Goal: Task Accomplishment & Management: Complete application form

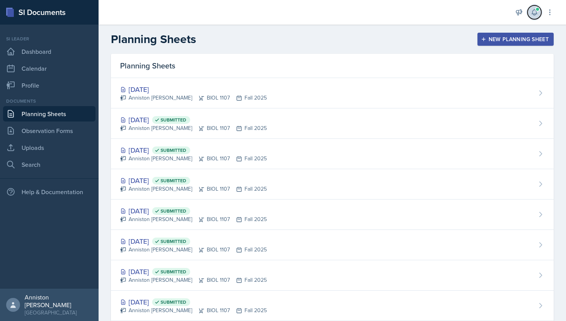
click at [538, 10] on span at bounding box center [537, 9] width 5 height 5
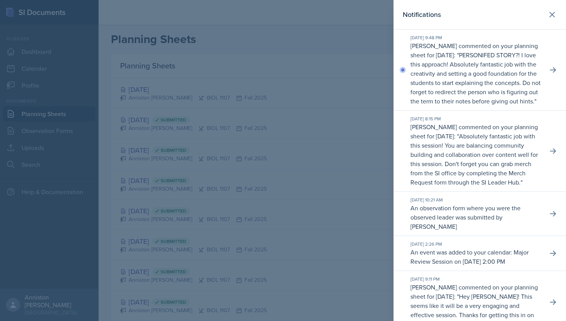
click at [540, 73] on p "[PERSON_NAME] commented on your planning sheet for [DATE]: " PERSONIFED STORY?!…" at bounding box center [475, 73] width 131 height 65
click at [551, 13] on icon at bounding box center [551, 14] width 9 height 9
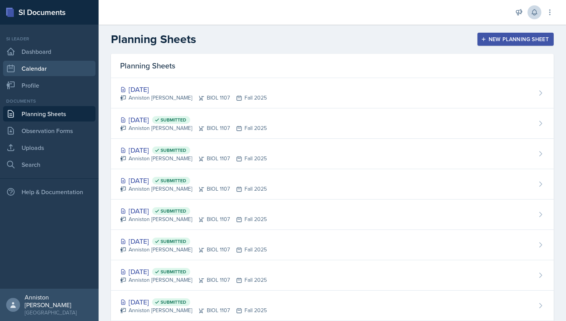
click at [51, 65] on link "Calendar" at bounding box center [49, 68] width 92 height 15
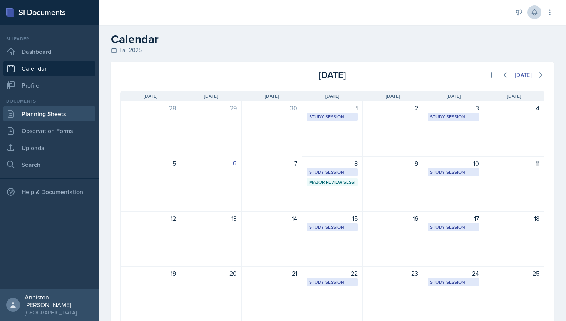
click at [52, 117] on link "Planning Sheets" at bounding box center [49, 113] width 92 height 15
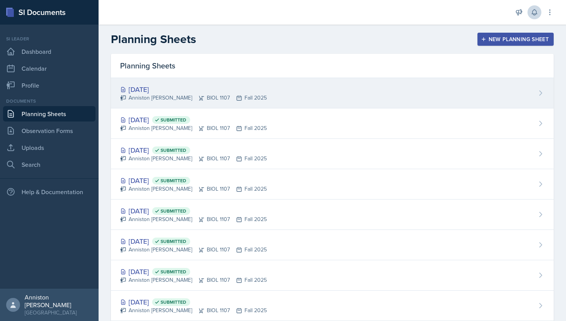
click at [246, 94] on div "Anniston [PERSON_NAME] BIOL 1107 Fall 2025" at bounding box center [193, 98] width 147 height 8
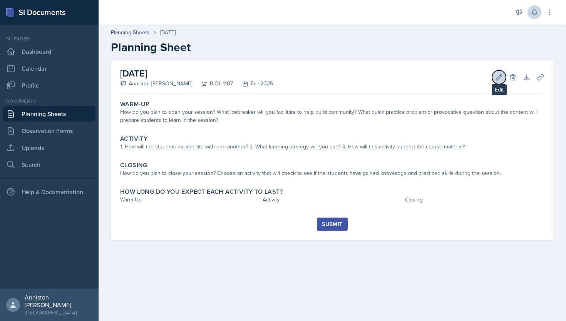
click at [498, 76] on icon at bounding box center [499, 78] width 8 height 8
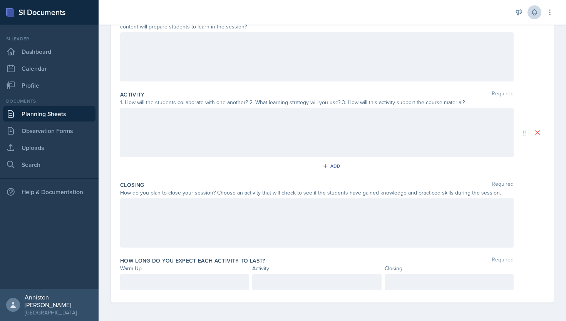
click at [434, 281] on p at bounding box center [449, 282] width 116 height 9
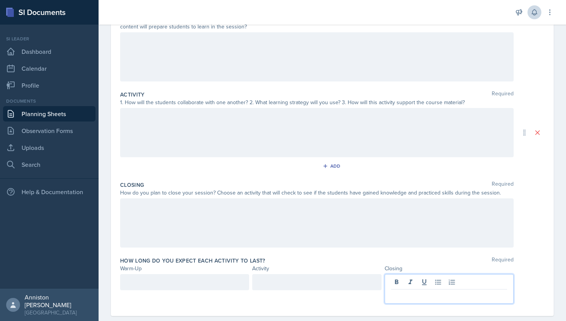
scroll to position [111, 0]
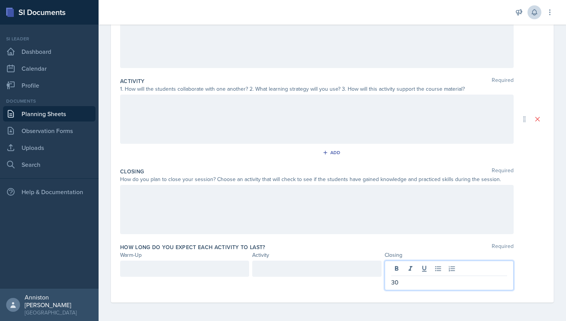
click at [434, 243] on div "How long do you expect each activity to last? Required Warm-Up Activity Closing…" at bounding box center [332, 269] width 424 height 56
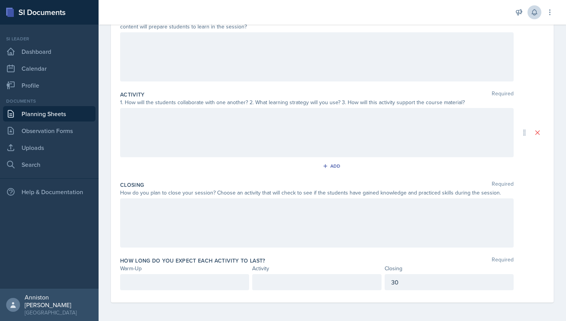
click at [175, 283] on p at bounding box center [185, 282] width 116 height 9
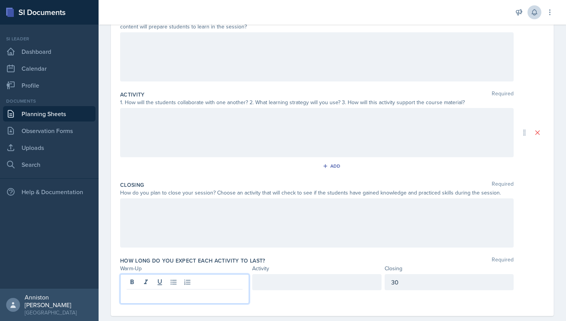
scroll to position [111, 0]
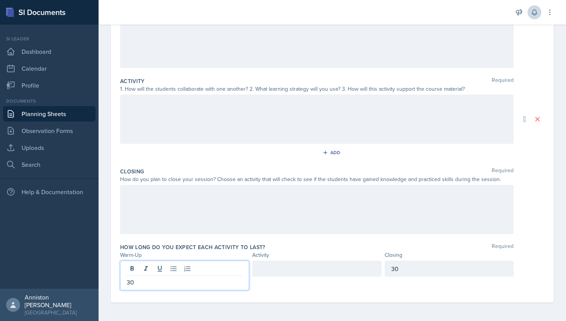
click at [286, 265] on div at bounding box center [316, 269] width 129 height 16
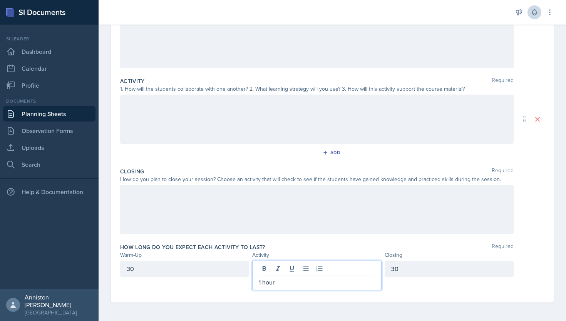
click at [315, 241] on div "How long do you expect each activity to last? Required Warm-Up Activity Closing…" at bounding box center [332, 269] width 424 height 56
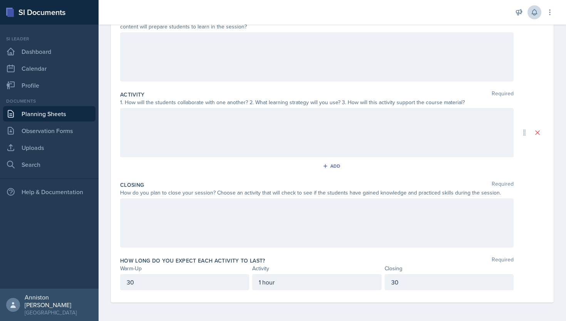
click at [199, 286] on p "30" at bounding box center [185, 282] width 116 height 9
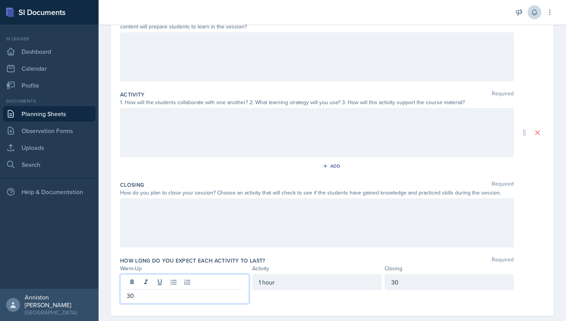
scroll to position [111, 0]
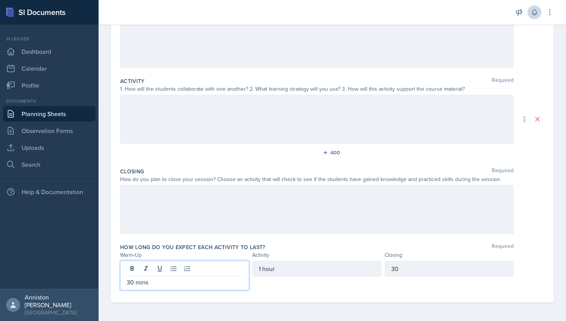
click at [433, 269] on div "30" at bounding box center [449, 269] width 129 height 16
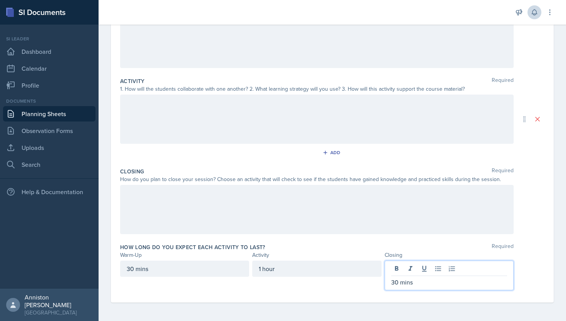
click at [442, 244] on div "How long do you expect each activity to last? Required" at bounding box center [332, 248] width 424 height 8
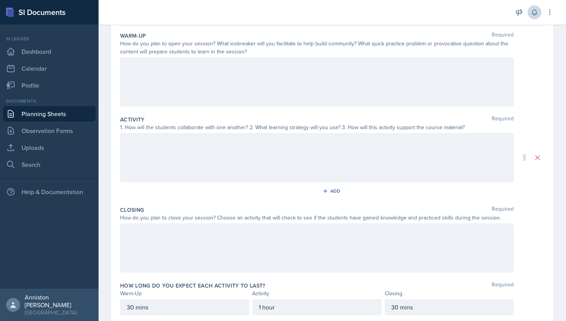
scroll to position [72, 0]
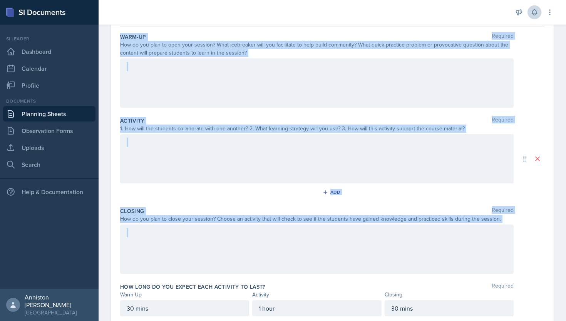
drag, startPoint x: 120, startPoint y: 37, endPoint x: 499, endPoint y: 224, distance: 423.4
click at [499, 224] on div "Warm-Up Required How do you plan to open your session? What icebreaker will you…" at bounding box center [332, 178] width 424 height 302
copy div "Warm-Up Required How do you plan to open your session? What icebreaker will you…"
click at [514, 220] on div "How do you plan to close your session? Choose an activity that will check to se…" at bounding box center [332, 219] width 424 height 8
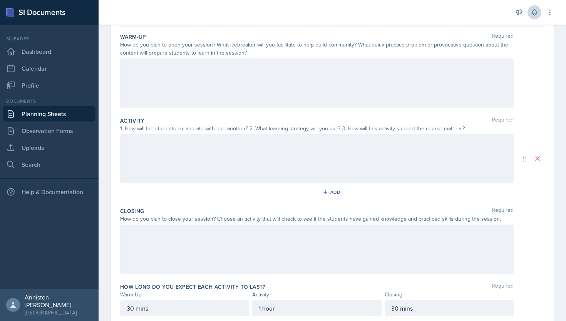
click at [209, 72] on div at bounding box center [316, 83] width 393 height 49
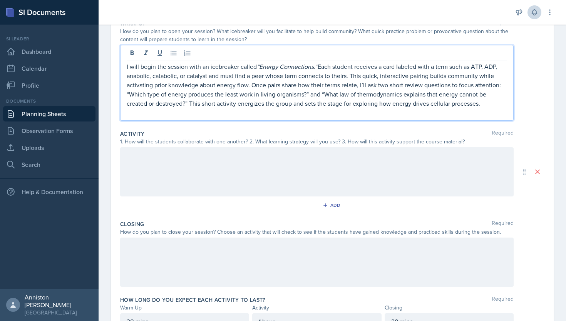
click at [209, 72] on p "I will begin the session with an icebreaker called “Energy Connections.” Each s…" at bounding box center [317, 85] width 380 height 46
click at [142, 52] on icon at bounding box center [146, 53] width 8 height 8
click at [210, 95] on p "I will begin the session with an icebreaker called “Energy Connections.” Each s…" at bounding box center [317, 85] width 380 height 46
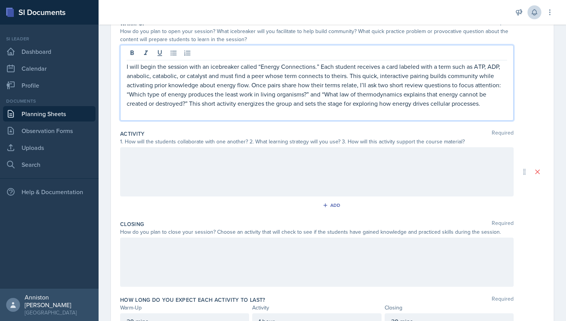
click at [201, 100] on p "I will begin the session with an icebreaker called “Energy Connections.” Each s…" at bounding box center [317, 85] width 380 height 46
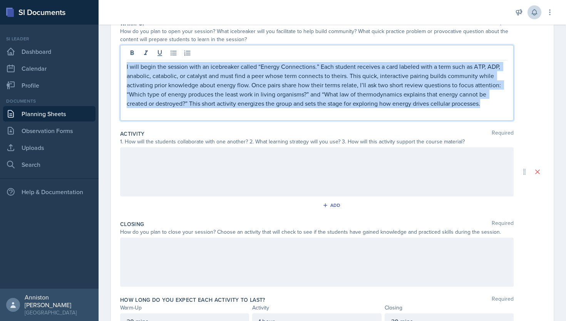
click at [201, 100] on p "I will begin the session with an icebreaker called “Energy Connections.” Each s…" at bounding box center [317, 85] width 380 height 46
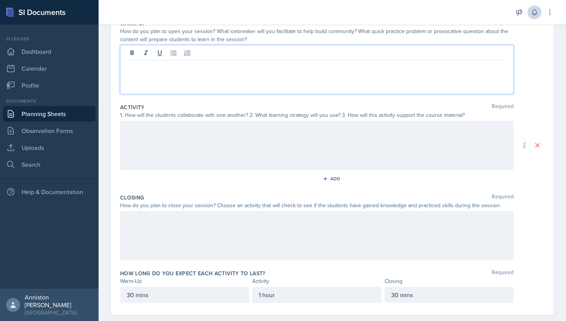
click at [208, 146] on div at bounding box center [316, 145] width 393 height 49
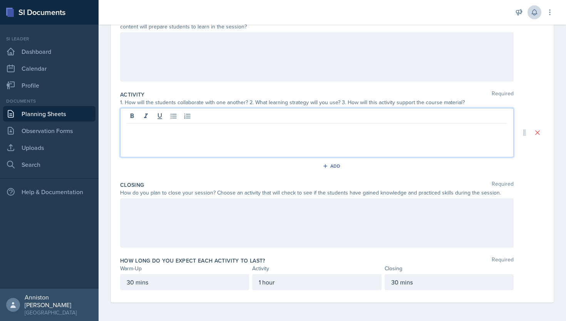
scroll to position [99, 0]
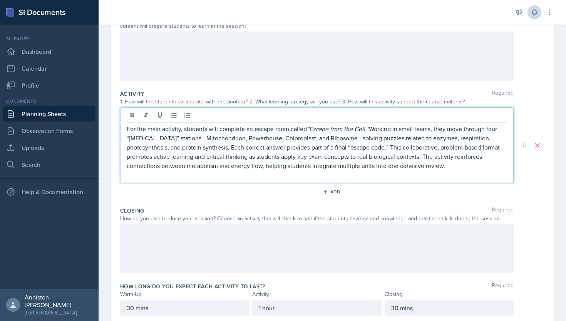
click at [208, 146] on p "For the main activity, students will complete an escape room called “Escape fro…" at bounding box center [317, 147] width 380 height 46
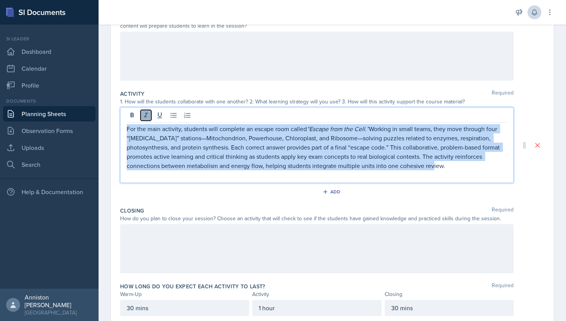
click at [146, 117] on icon at bounding box center [146, 116] width 8 height 8
click at [144, 117] on icon at bounding box center [146, 116] width 8 height 8
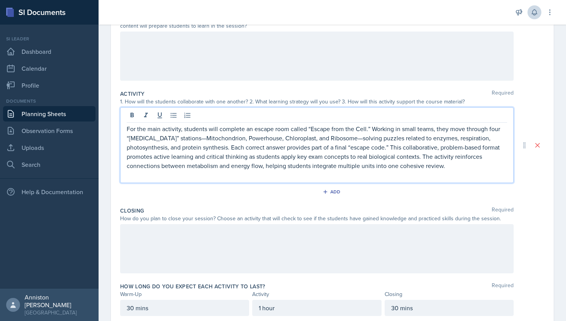
click at [186, 139] on p "For the main activity, students will complete an escape room called “Escape fro…" at bounding box center [317, 147] width 380 height 46
click at [338, 139] on p "For the main activity, students will complete an escape room called “Escape fro…" at bounding box center [317, 147] width 380 height 46
click at [467, 147] on p "For the main activity, students will complete an escape room called “Escape fro…" at bounding box center [317, 147] width 380 height 46
click at [387, 273] on div at bounding box center [316, 248] width 393 height 49
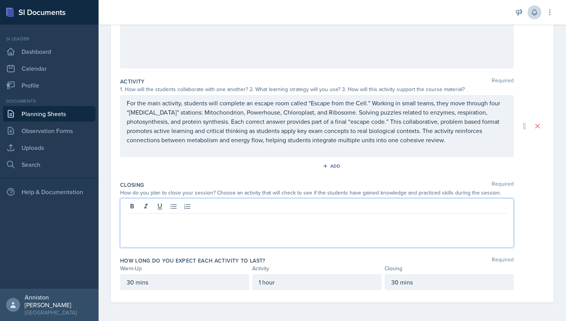
click at [398, 150] on p at bounding box center [317, 149] width 380 height 9
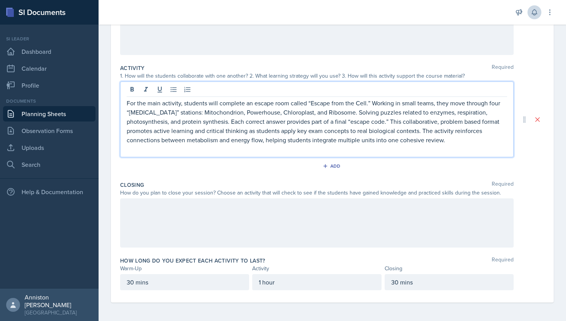
click at [398, 150] on p at bounding box center [317, 149] width 380 height 9
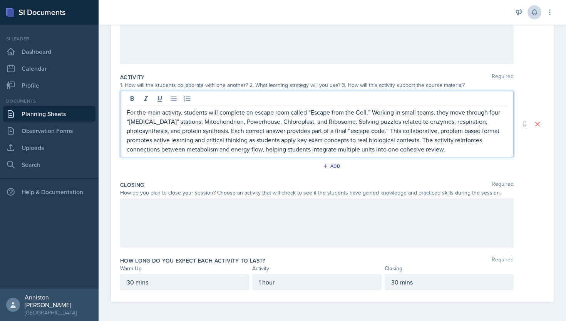
click at [404, 223] on div at bounding box center [316, 223] width 393 height 49
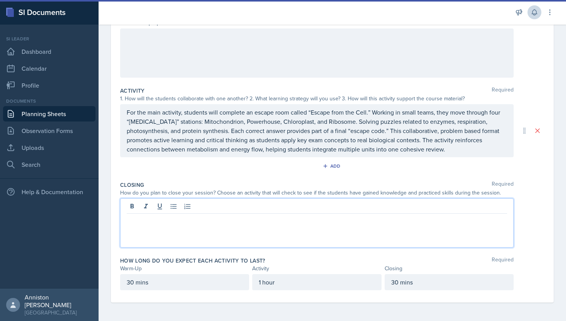
scroll to position [115, 0]
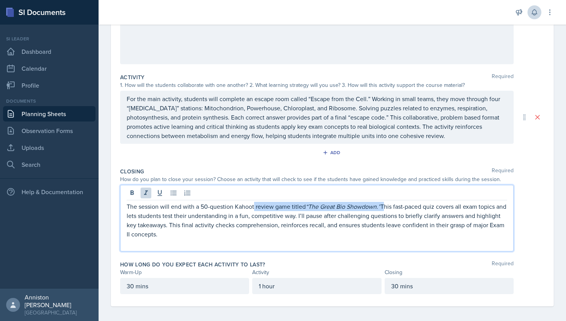
drag, startPoint x: 383, startPoint y: 207, endPoint x: 253, endPoint y: 208, distance: 129.7
click at [253, 208] on p "The session will end with a 50-question Kahoot review game titled “The Great Bi…" at bounding box center [317, 220] width 380 height 37
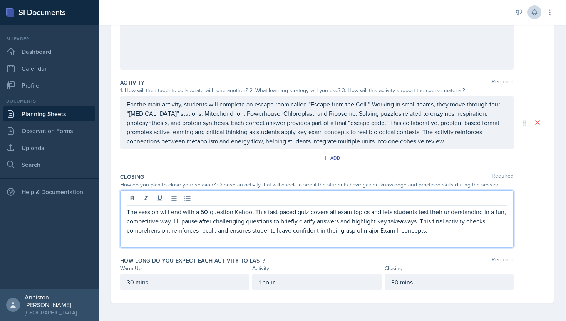
scroll to position [110, 0]
click at [211, 213] on p "The session will end with a 50-question Kahoot. This fast-paced quiz covers all…" at bounding box center [317, 221] width 380 height 28
drag, startPoint x: 312, startPoint y: 213, endPoint x: 270, endPoint y: 216, distance: 41.7
click at [270, 216] on p "The session will end with a 50 question Kahoot. This fast-paced quiz covers all…" at bounding box center [317, 221] width 380 height 28
click at [410, 233] on p "The session will end with a 50 question Kahoot. This covers all exam topics and…" at bounding box center [317, 221] width 380 height 28
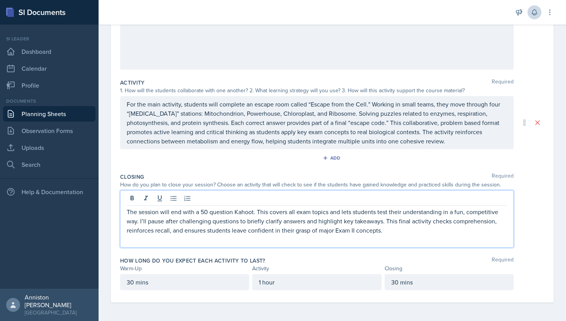
click at [405, 242] on p at bounding box center [317, 239] width 380 height 9
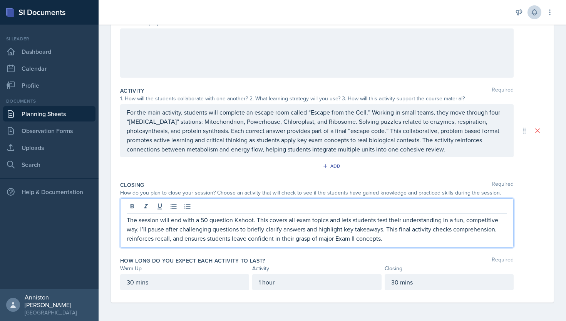
scroll to position [102, 0]
click at [539, 196] on div "How do you plan to close your session? Choose an activity that will check to se…" at bounding box center [332, 193] width 424 height 8
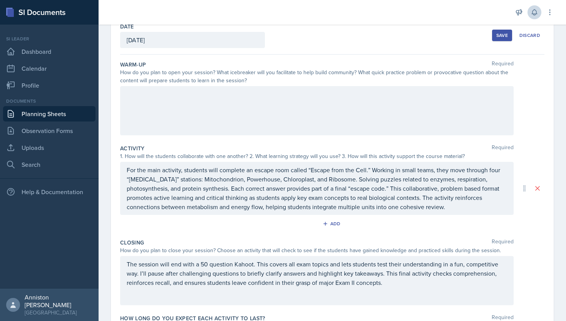
scroll to position [0, 0]
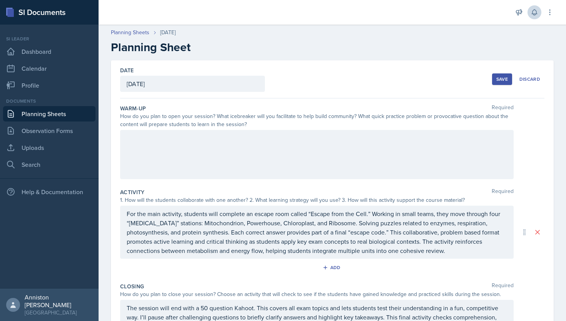
click at [267, 159] on div at bounding box center [316, 154] width 393 height 49
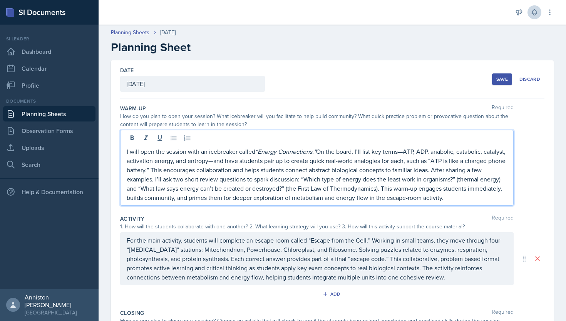
click at [405, 152] on p "I will open the session with an icebreaker called “Energy Connections.” On the …" at bounding box center [317, 174] width 380 height 55
click at [224, 162] on p "I will open the session with an icebreaker called “Energy Connections.” On the …" at bounding box center [317, 174] width 380 height 55
drag, startPoint x: 346, startPoint y: 161, endPoint x: 304, endPoint y: 164, distance: 42.4
click at [304, 164] on p "I will open the session with an icebreaker called “Energy Connections.” On the …" at bounding box center [317, 174] width 380 height 55
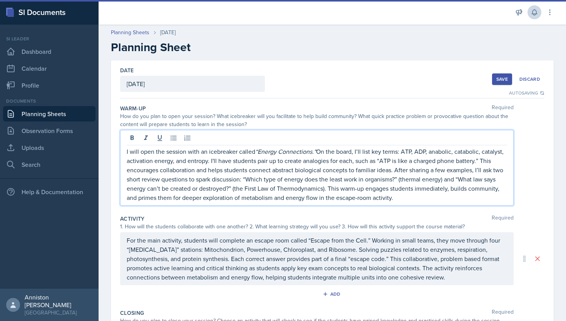
click at [360, 190] on p "I will open the session with an icebreaker called “Energy Connections.” On the …" at bounding box center [317, 174] width 380 height 55
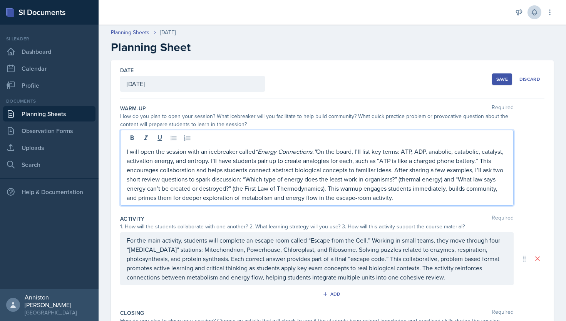
click at [359, 198] on p "I will open the session with an icebreaker called “Energy Connections.” On the …" at bounding box center [317, 174] width 380 height 55
click at [418, 198] on p "I will open the session with an icebreaker called “Energy Connections.” On the …" at bounding box center [317, 174] width 380 height 55
click at [417, 219] on div "Activity Required" at bounding box center [332, 219] width 424 height 8
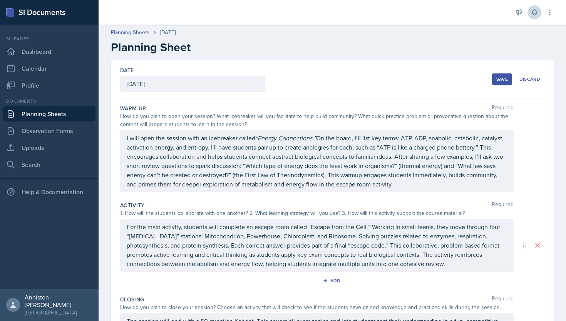
click at [408, 70] on div "Date [DATE] [DATE] 28 29 30 1 2 3 4 5 6 7 8 9 10 11 12 13 14 15 16 17 18 19 20 …" at bounding box center [332, 79] width 424 height 38
click at [503, 82] on div "Save" at bounding box center [502, 79] width 12 height 6
